Goal: Task Accomplishment & Management: Manage account settings

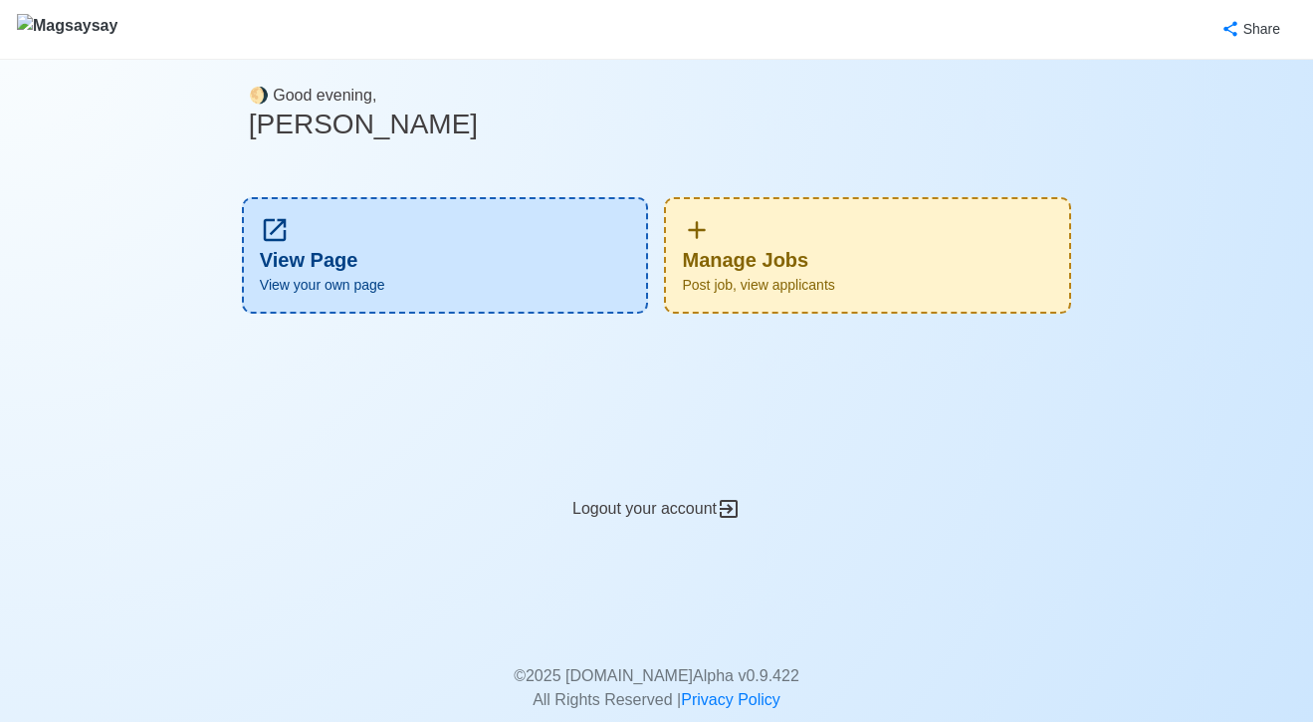
click at [777, 228] on div "Manage Jobs Post job, view applicants" at bounding box center [867, 255] width 407 height 116
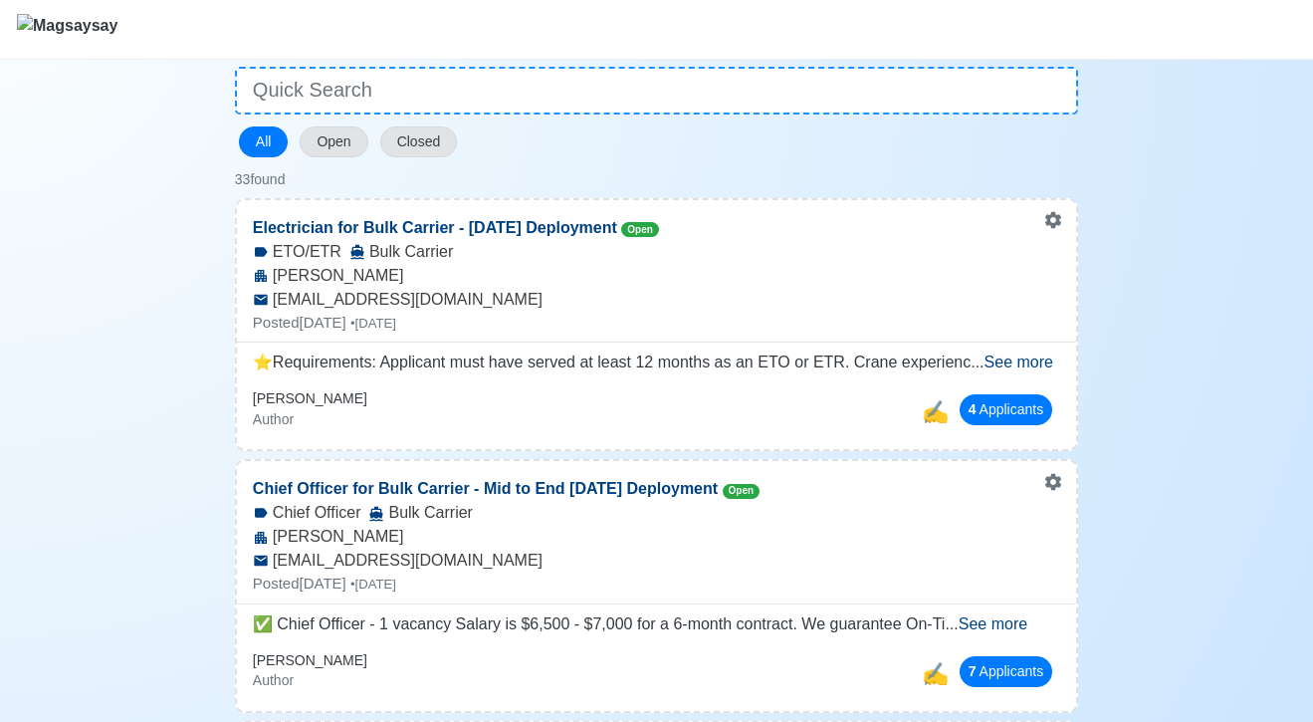
scroll to position [159, 0]
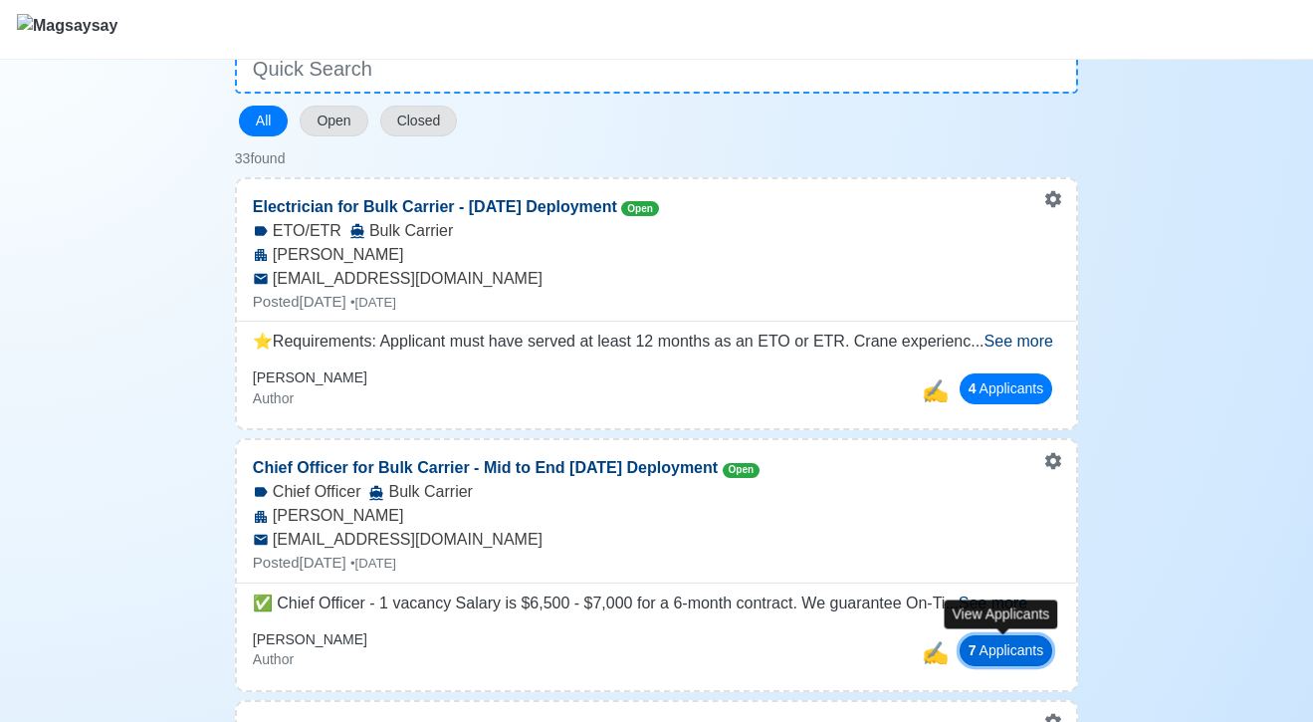
click at [977, 651] on button "7 Applicant s" at bounding box center [1006, 650] width 94 height 31
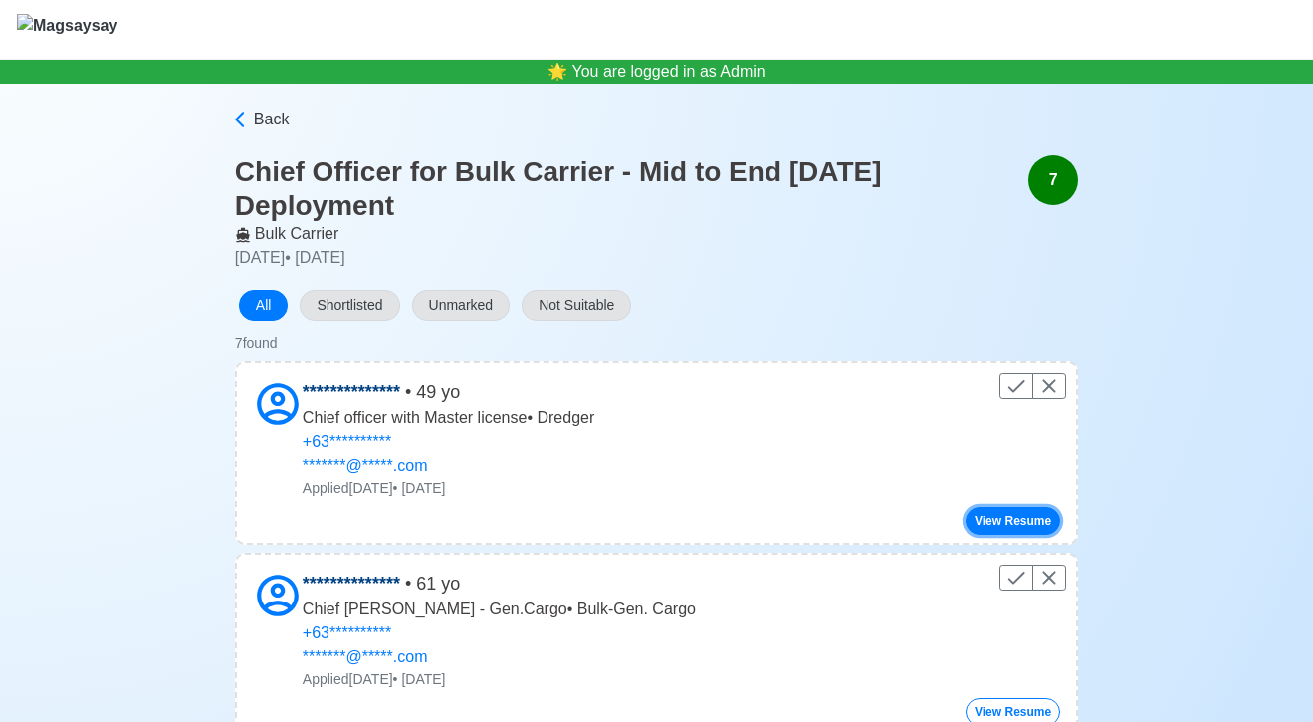
click at [975, 515] on button "View Resume" at bounding box center [1012, 521] width 95 height 28
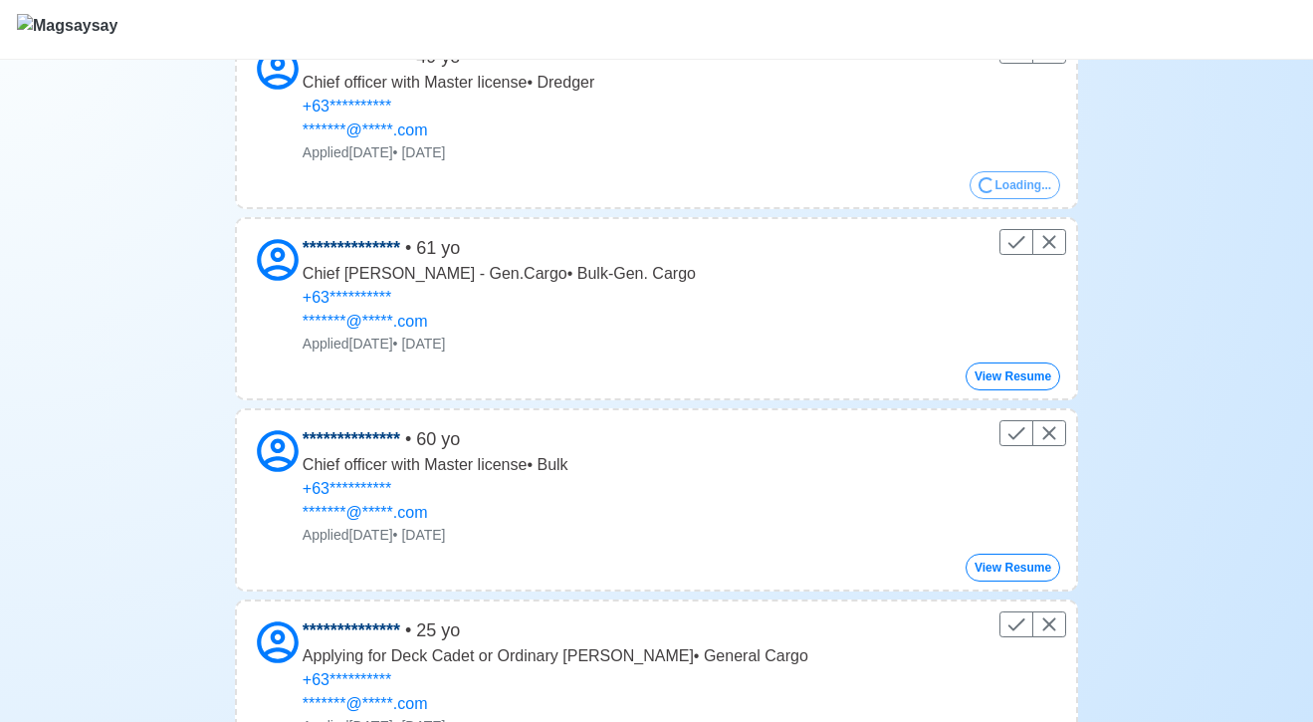
scroll to position [336, 0]
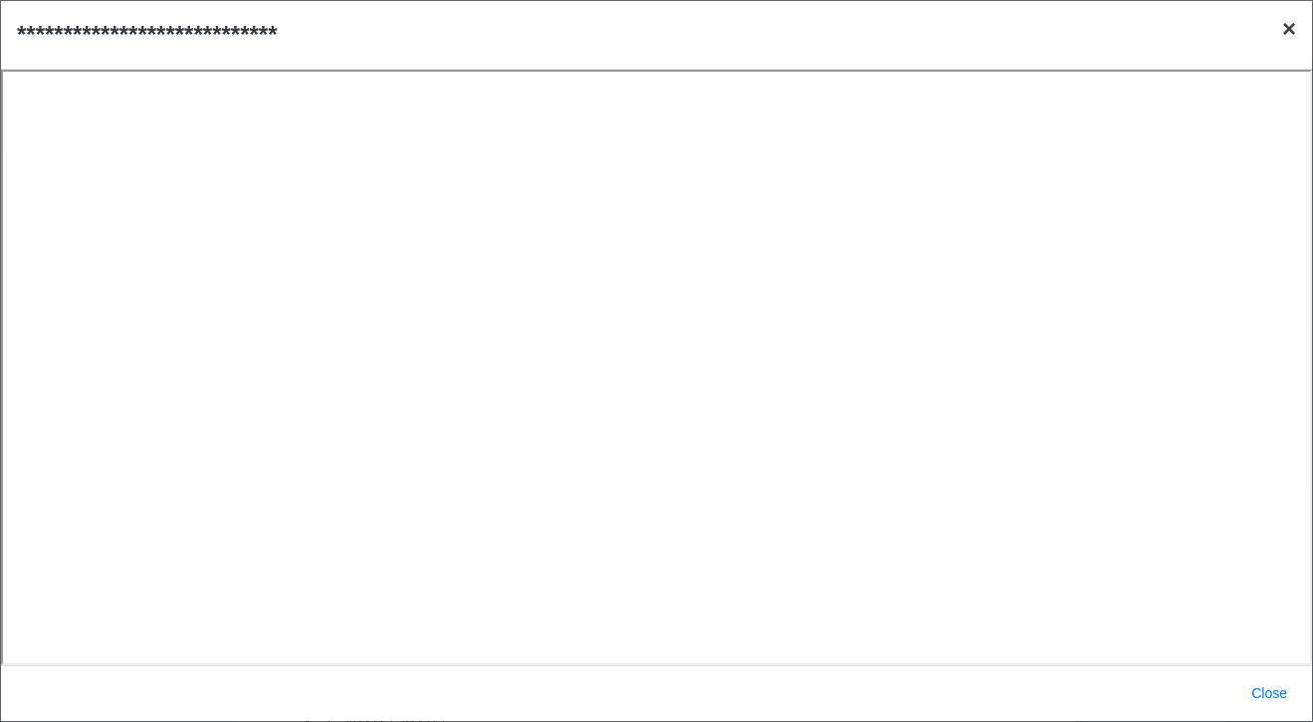
click at [1290, 35] on span "×" at bounding box center [1289, 28] width 14 height 27
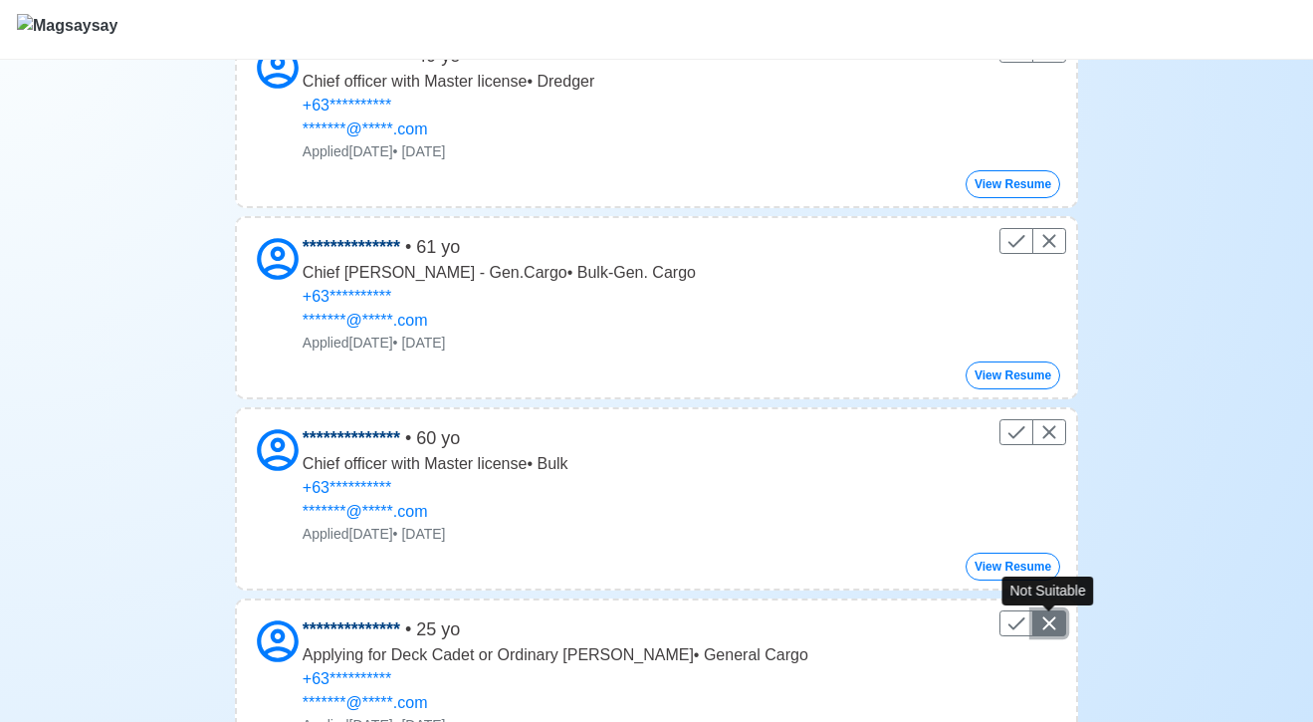
click at [1050, 622] on icon "Control" at bounding box center [1049, 623] width 13 height 13
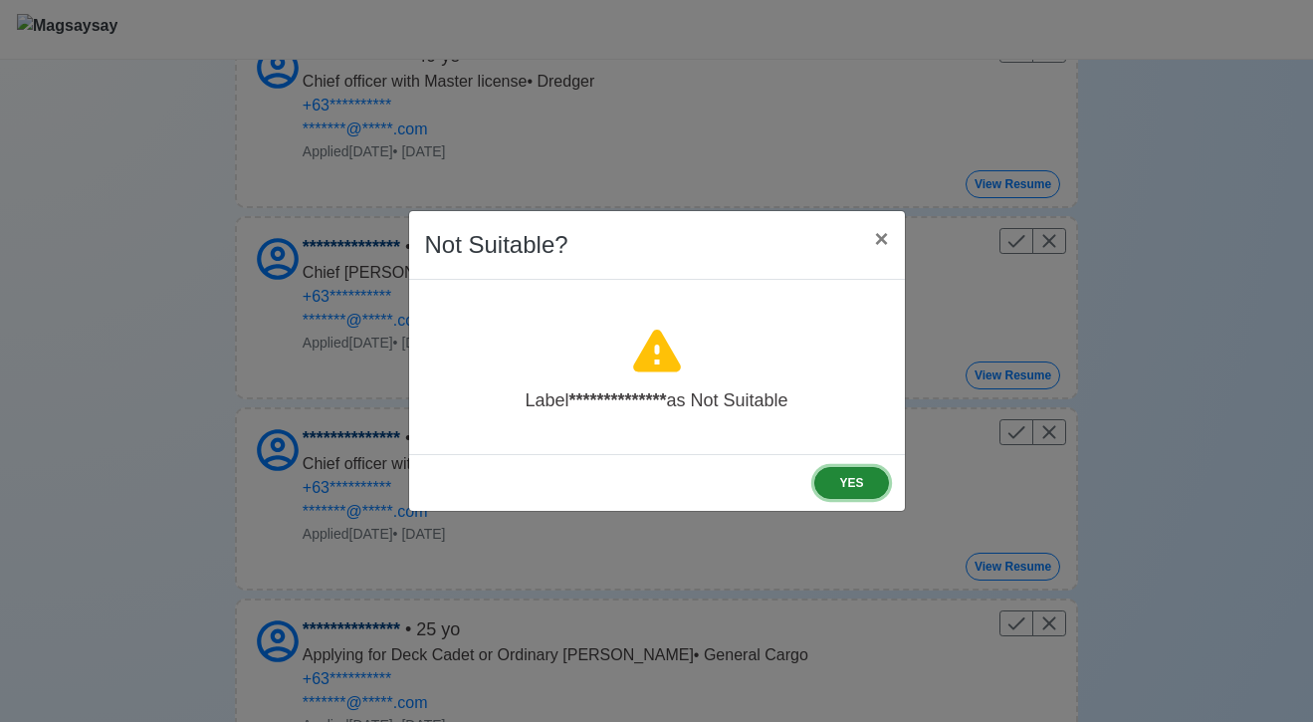
click at [830, 471] on button "YES" at bounding box center [851, 483] width 74 height 32
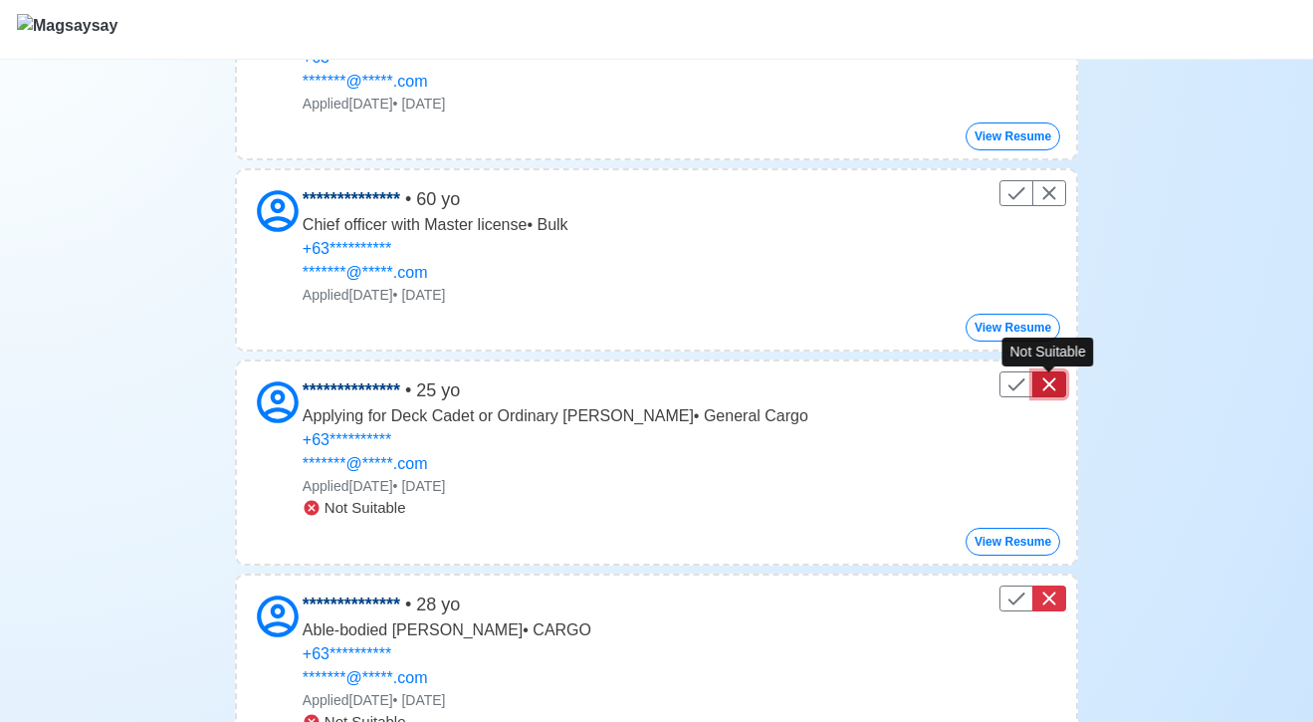
scroll to position [602, 0]
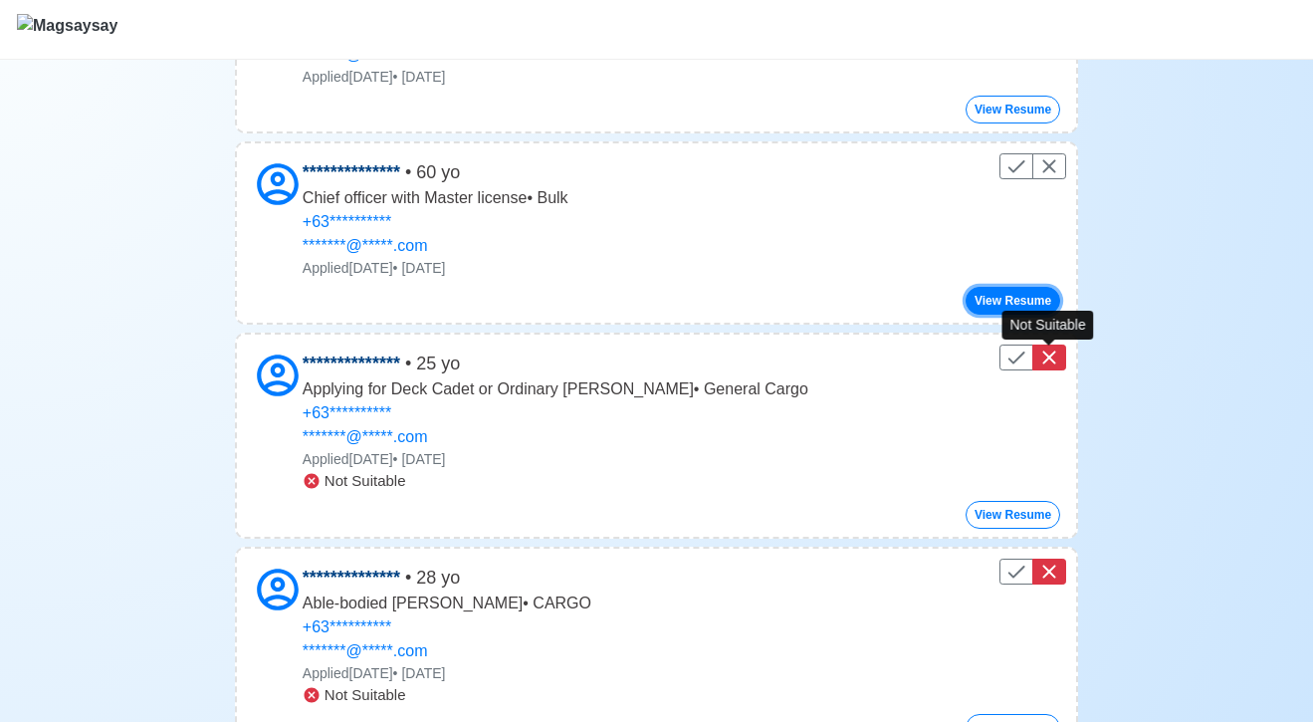
click at [974, 300] on button "View Resume" at bounding box center [1012, 301] width 95 height 28
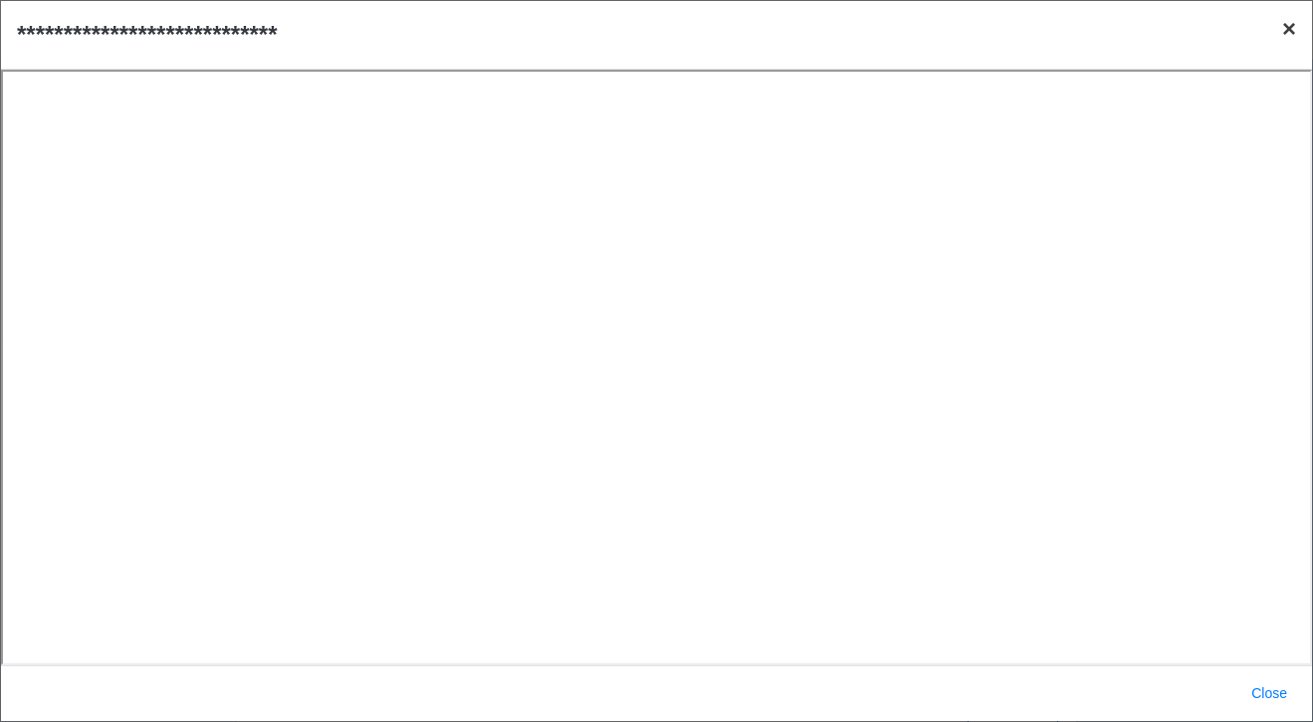
click at [1299, 22] on button "× Close" at bounding box center [1289, 29] width 46 height 56
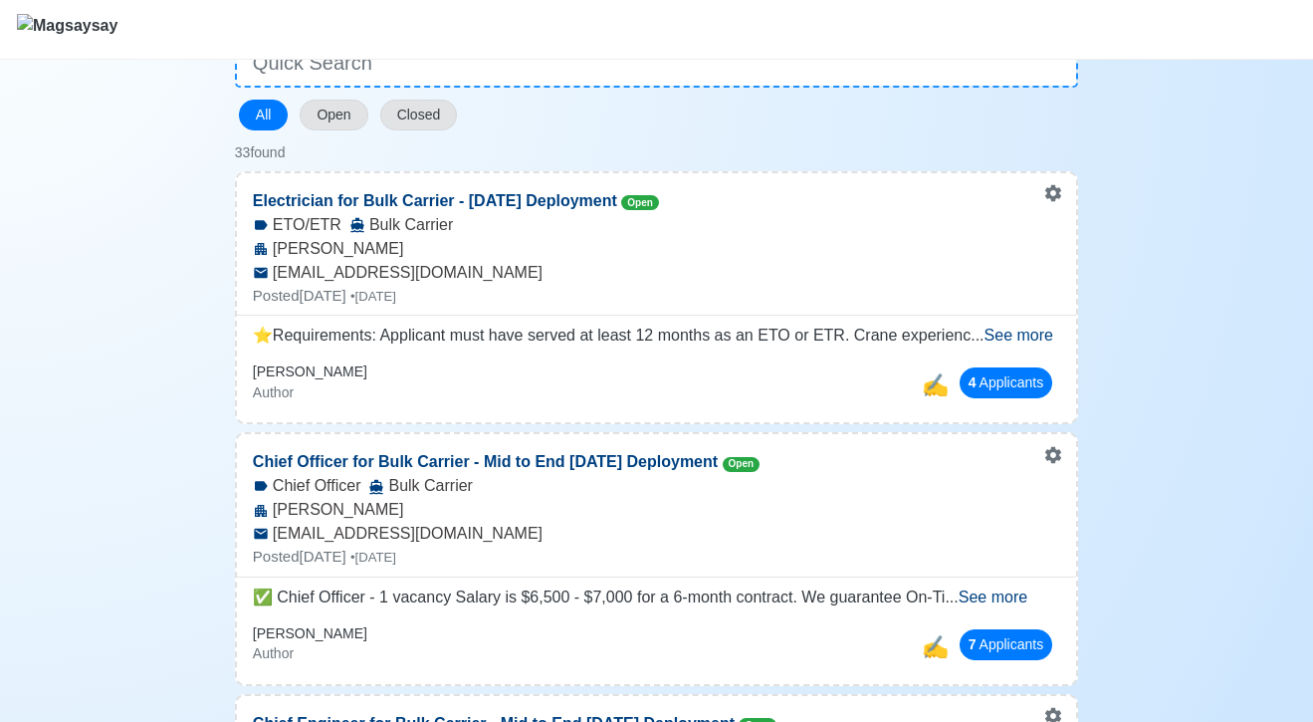
scroll to position [168, 0]
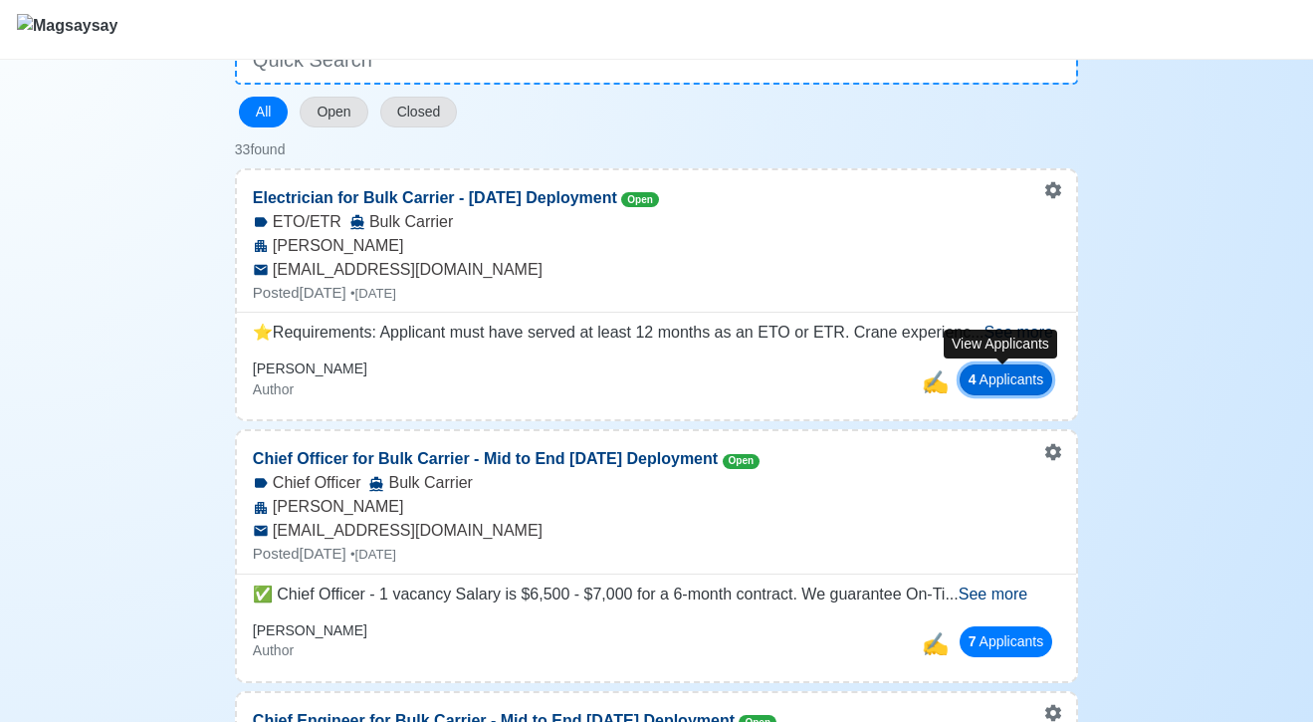
click at [1011, 382] on button "4 Applicant s" at bounding box center [1006, 379] width 94 height 31
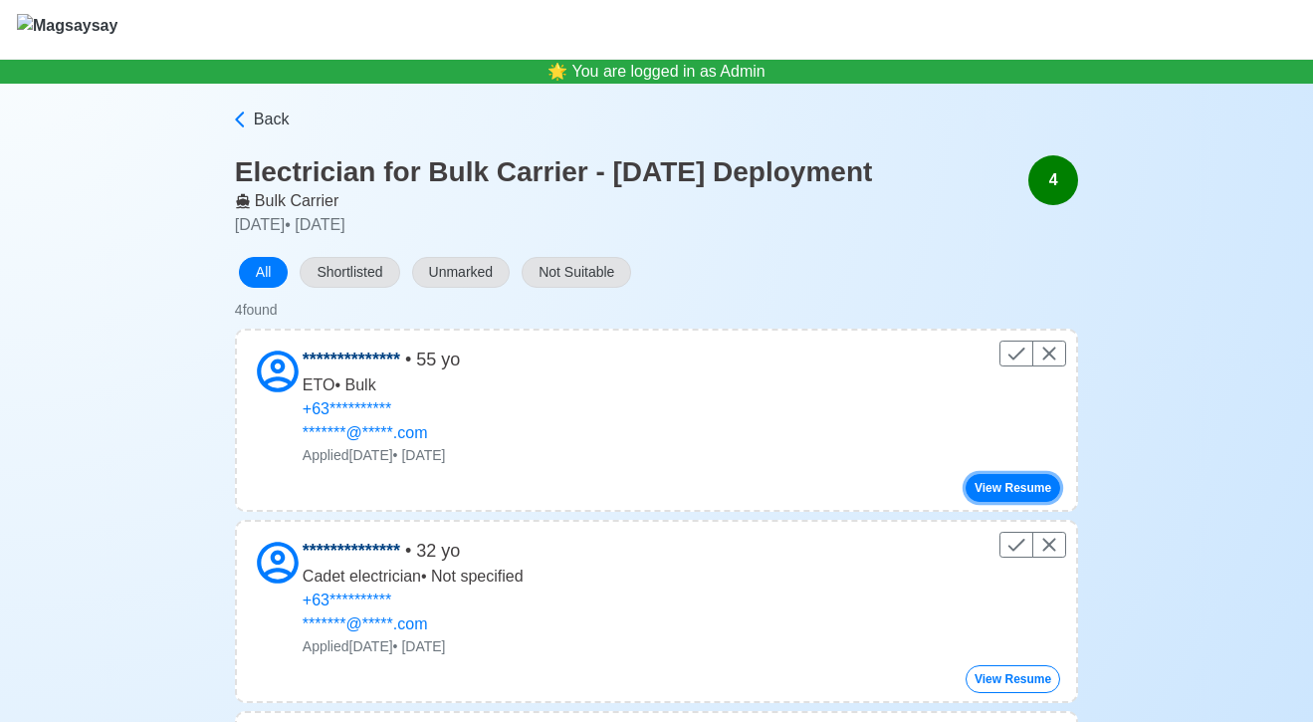
click at [1017, 493] on button "View Resume" at bounding box center [1012, 488] width 95 height 28
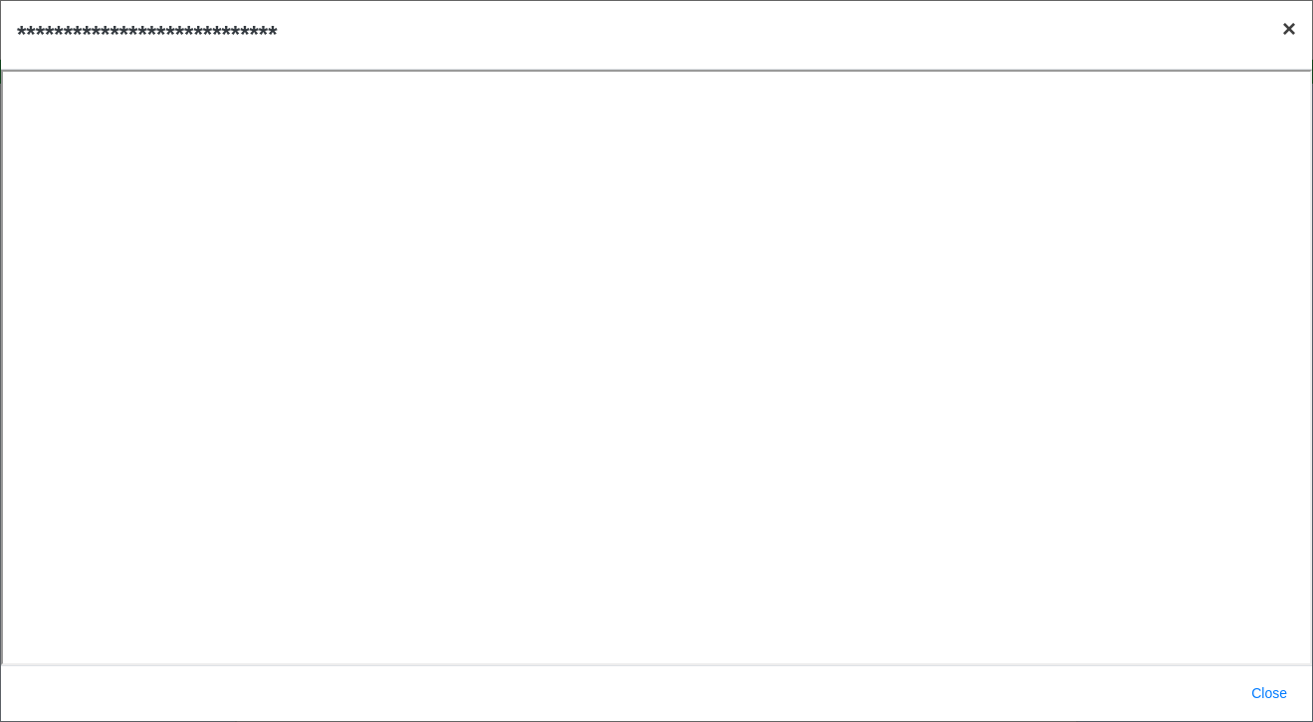
click at [1289, 37] on span "×" at bounding box center [1289, 28] width 14 height 27
